Goal: Navigation & Orientation: Find specific page/section

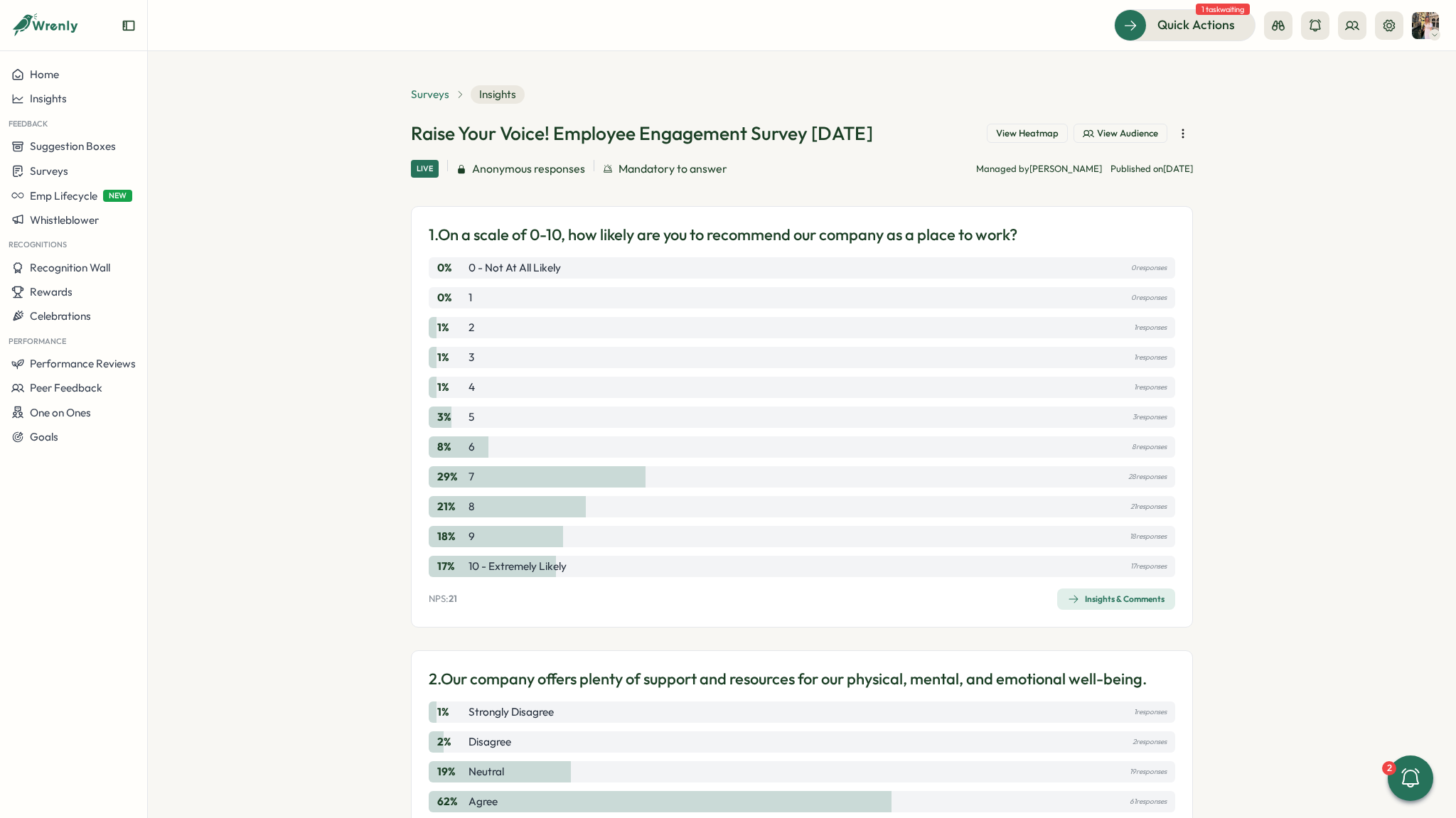
click at [436, 102] on span "Surveys" at bounding box center [430, 94] width 38 height 16
